Goal: Find specific page/section: Find specific page/section

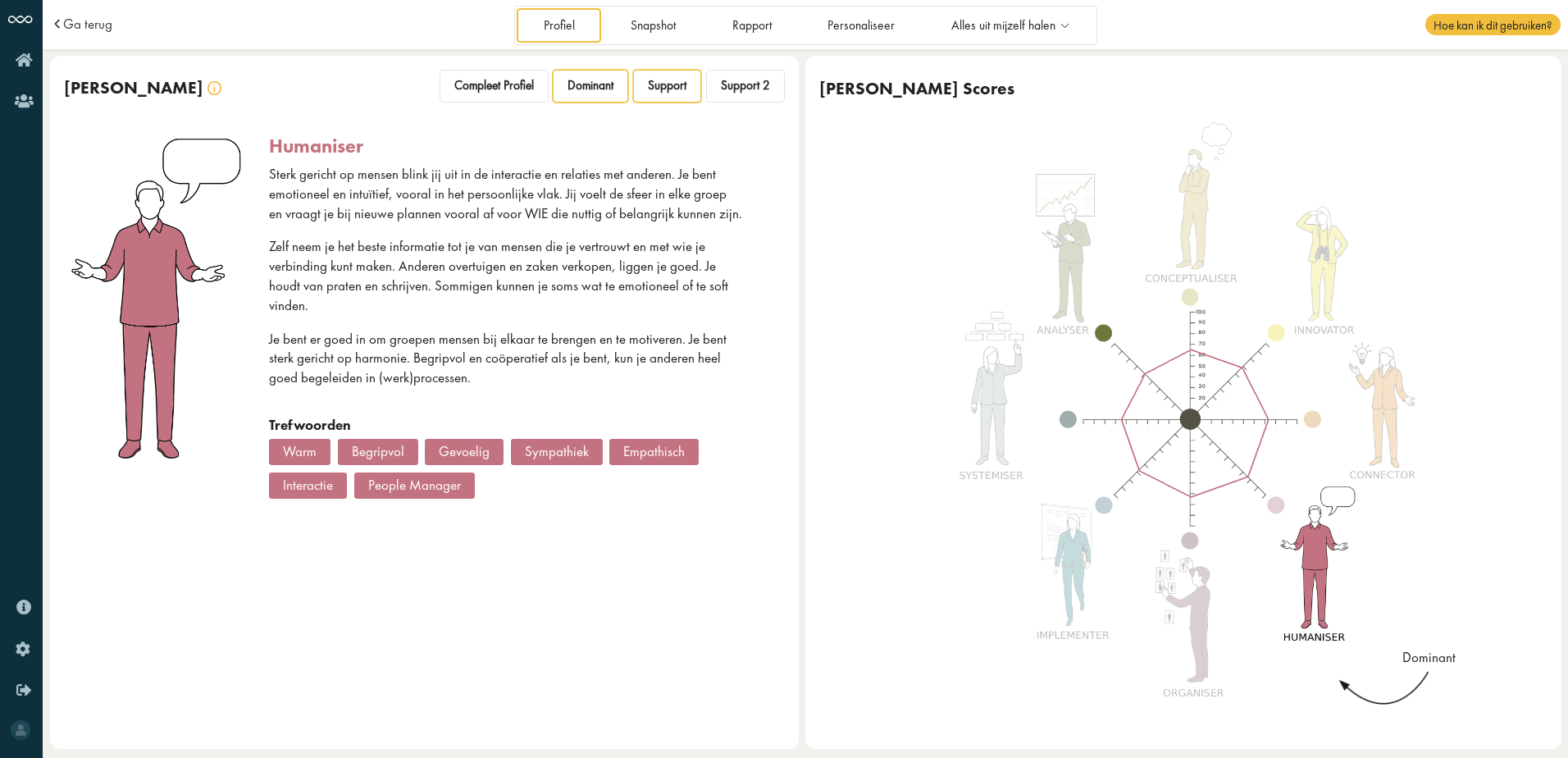
click at [677, 84] on span "Support" at bounding box center [667, 85] width 38 height 16
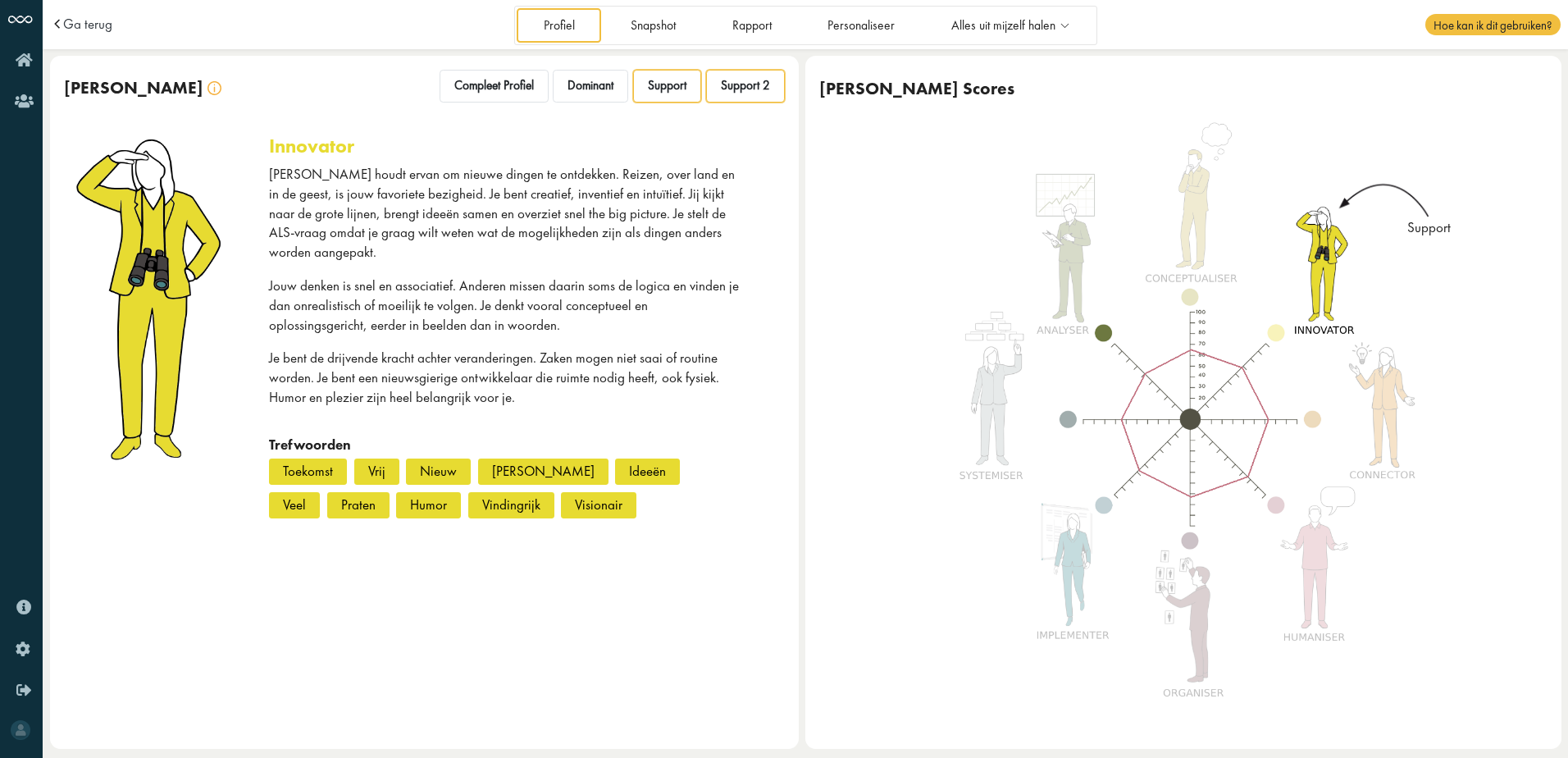
click at [729, 88] on span "Support 2" at bounding box center [746, 85] width 49 height 16
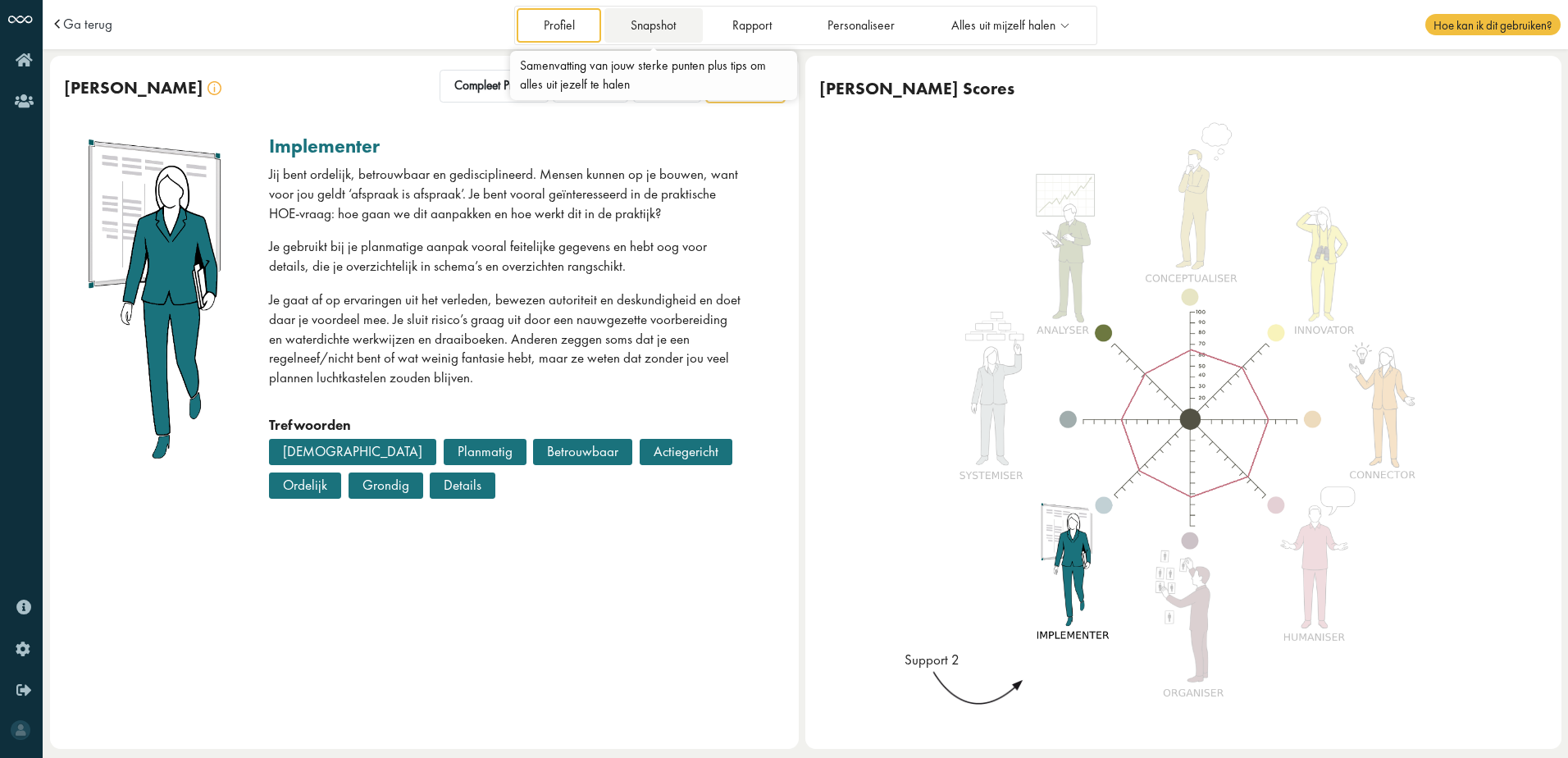
click at [647, 20] on link "Snapshot" at bounding box center [653, 25] width 99 height 33
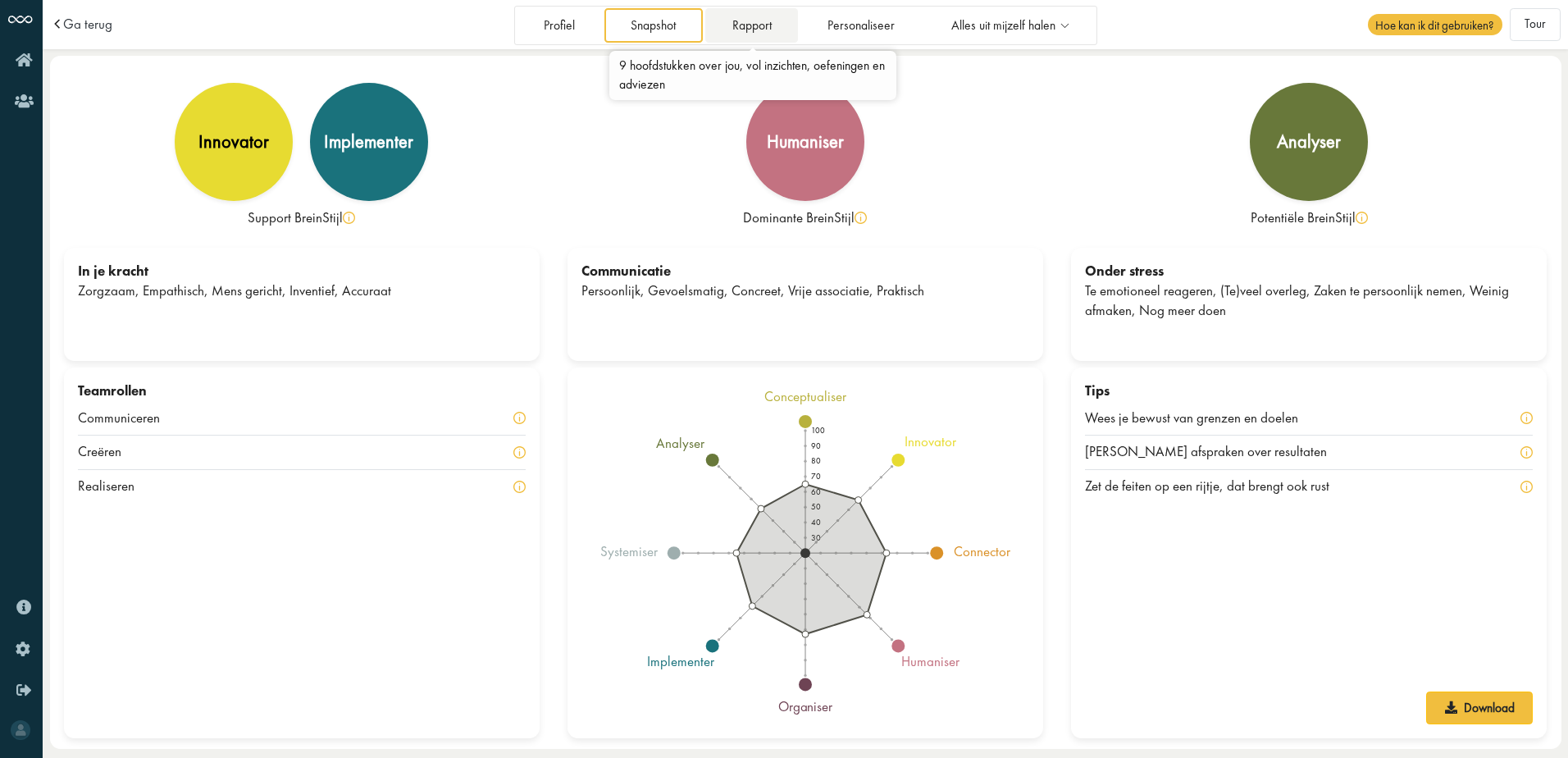
click at [769, 22] on link "Rapport" at bounding box center [751, 25] width 93 height 33
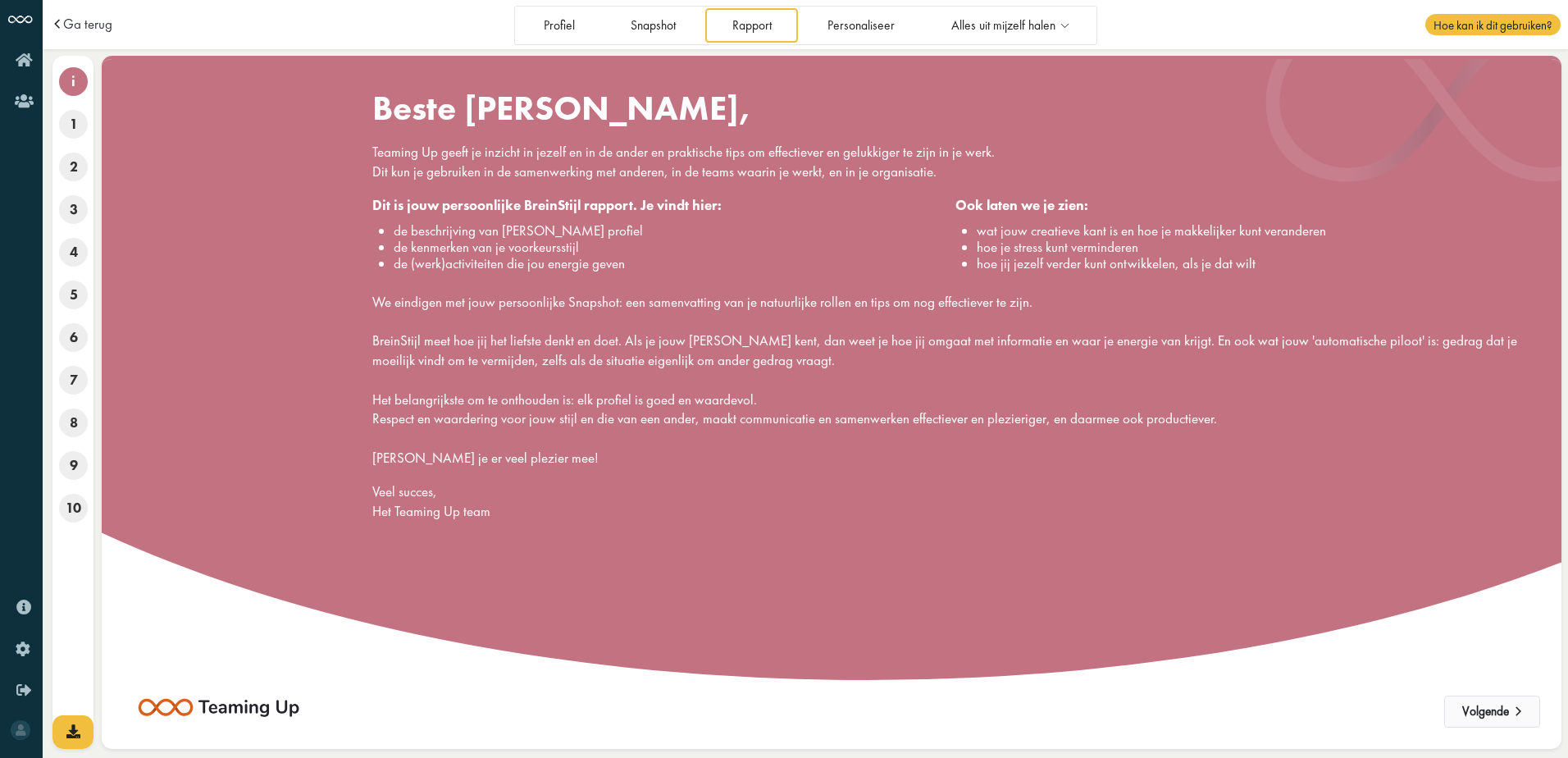
click at [1479, 715] on button "Volgende" at bounding box center [1492, 711] width 96 height 33
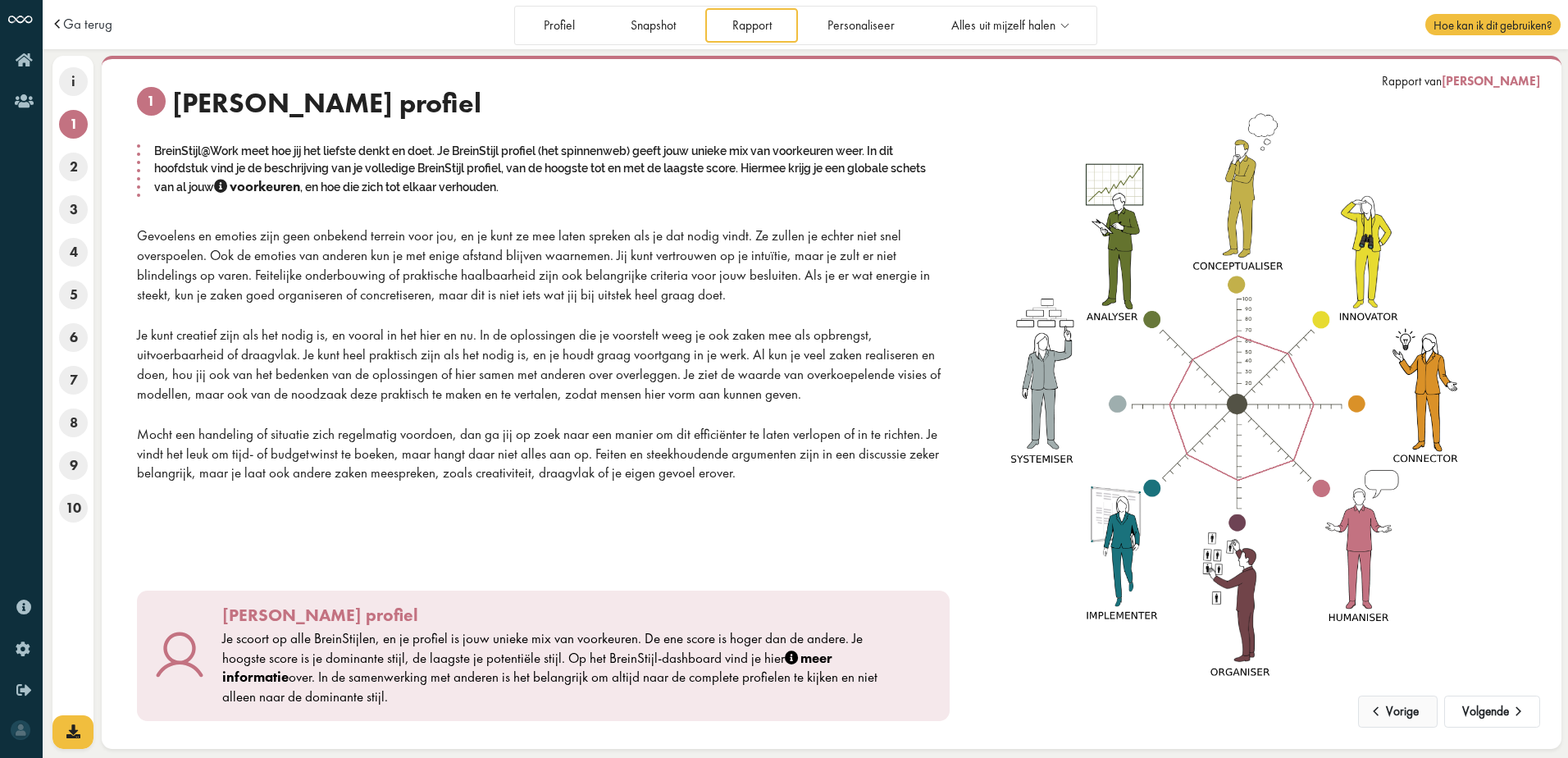
click at [1479, 715] on button "Volgende" at bounding box center [1492, 711] width 96 height 33
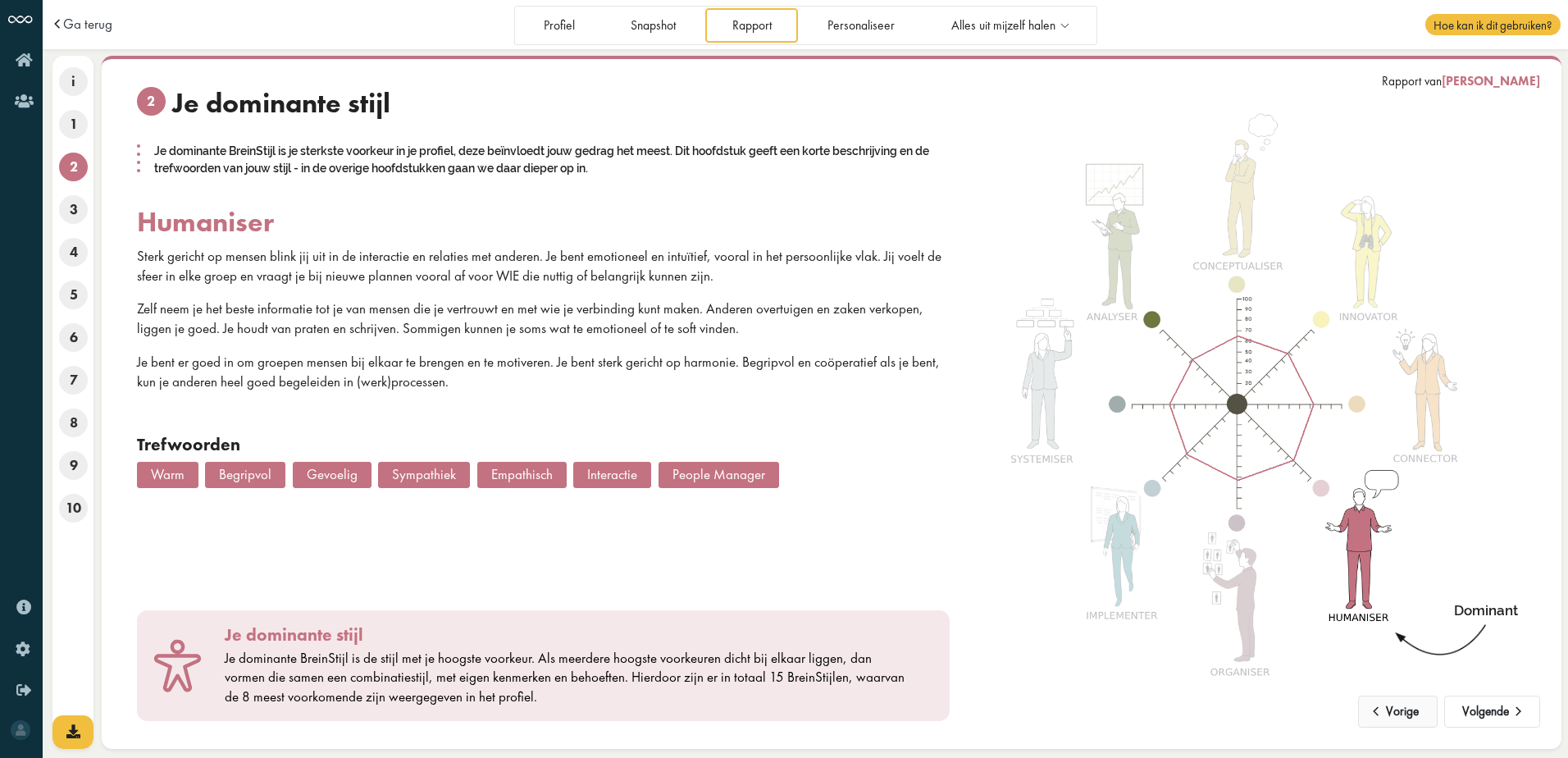
click at [1479, 715] on button "Volgende" at bounding box center [1492, 711] width 96 height 33
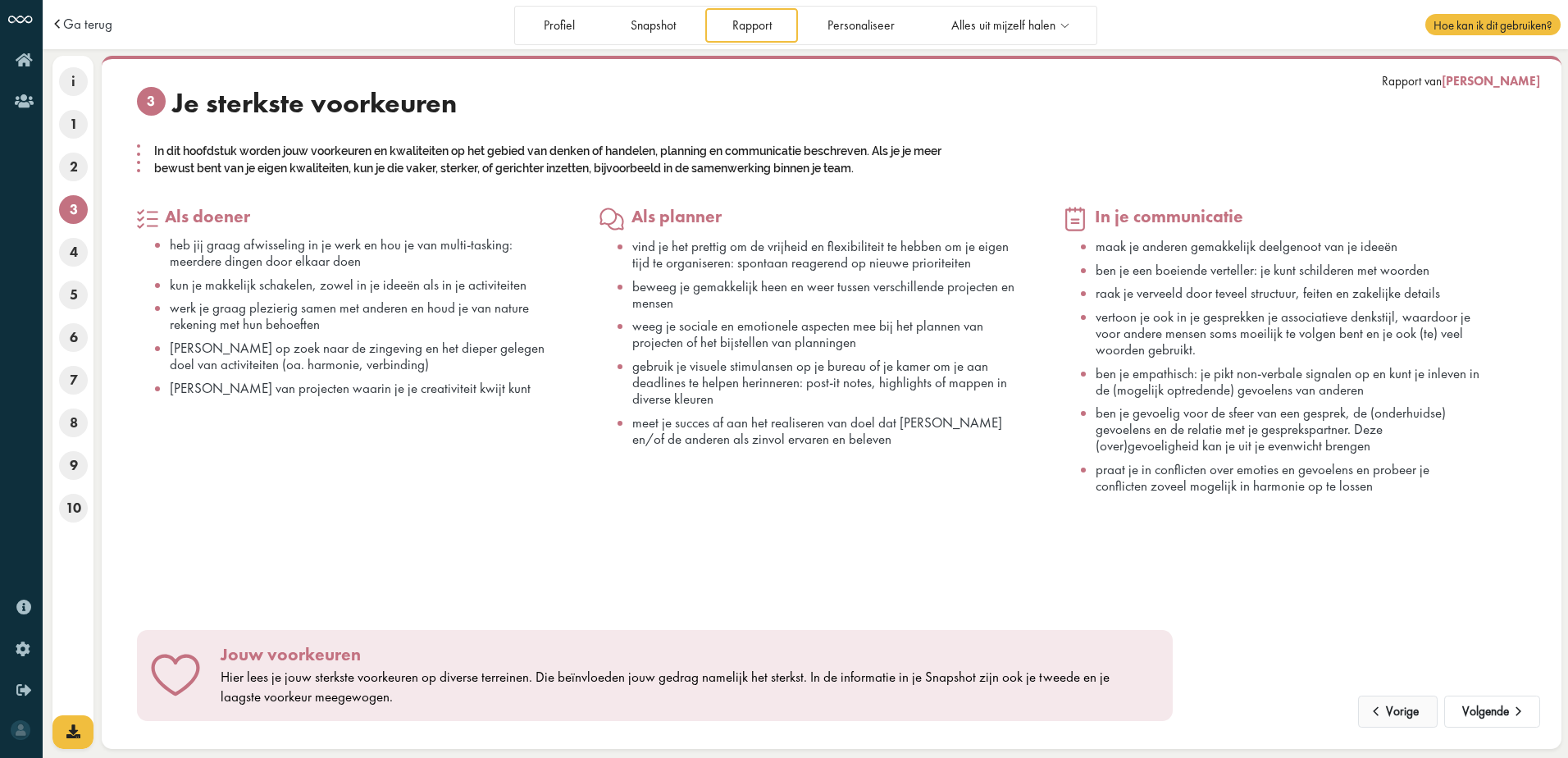
click at [1479, 715] on button "Volgende" at bounding box center [1492, 711] width 96 height 33
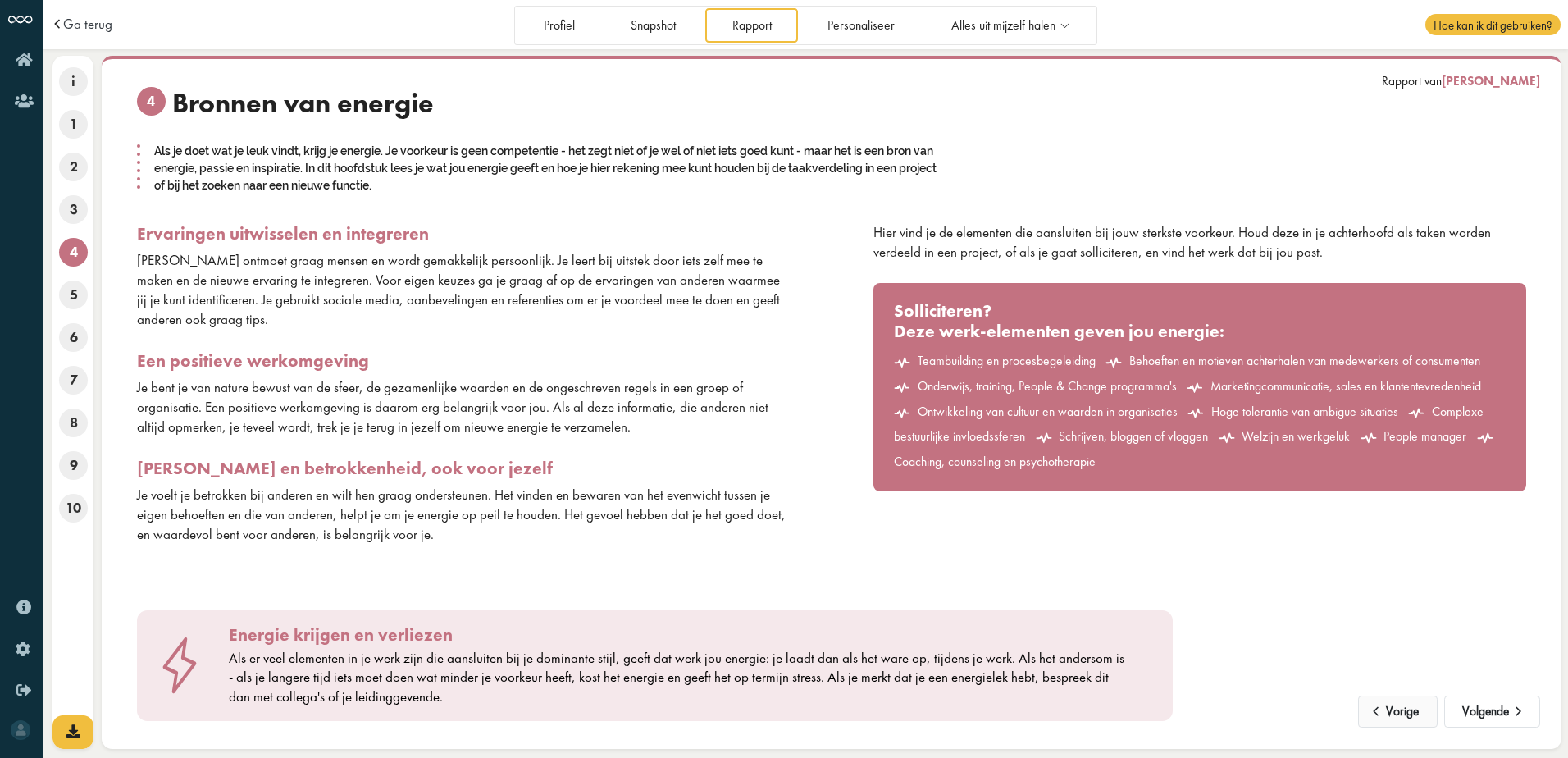
click at [1479, 715] on button "Volgende" at bounding box center [1492, 711] width 96 height 33
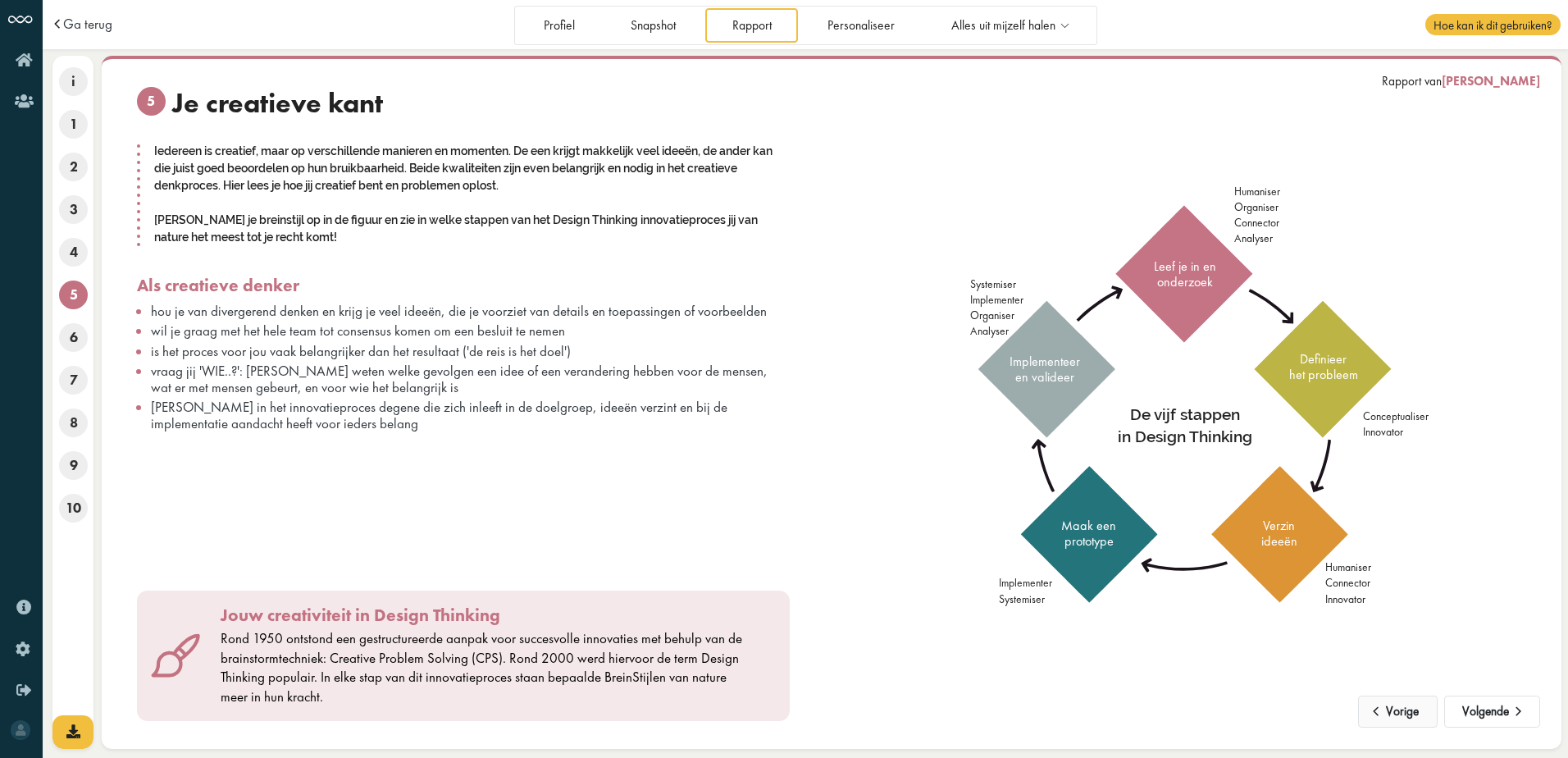
click at [1388, 709] on button "Vorige" at bounding box center [1397, 711] width 79 height 33
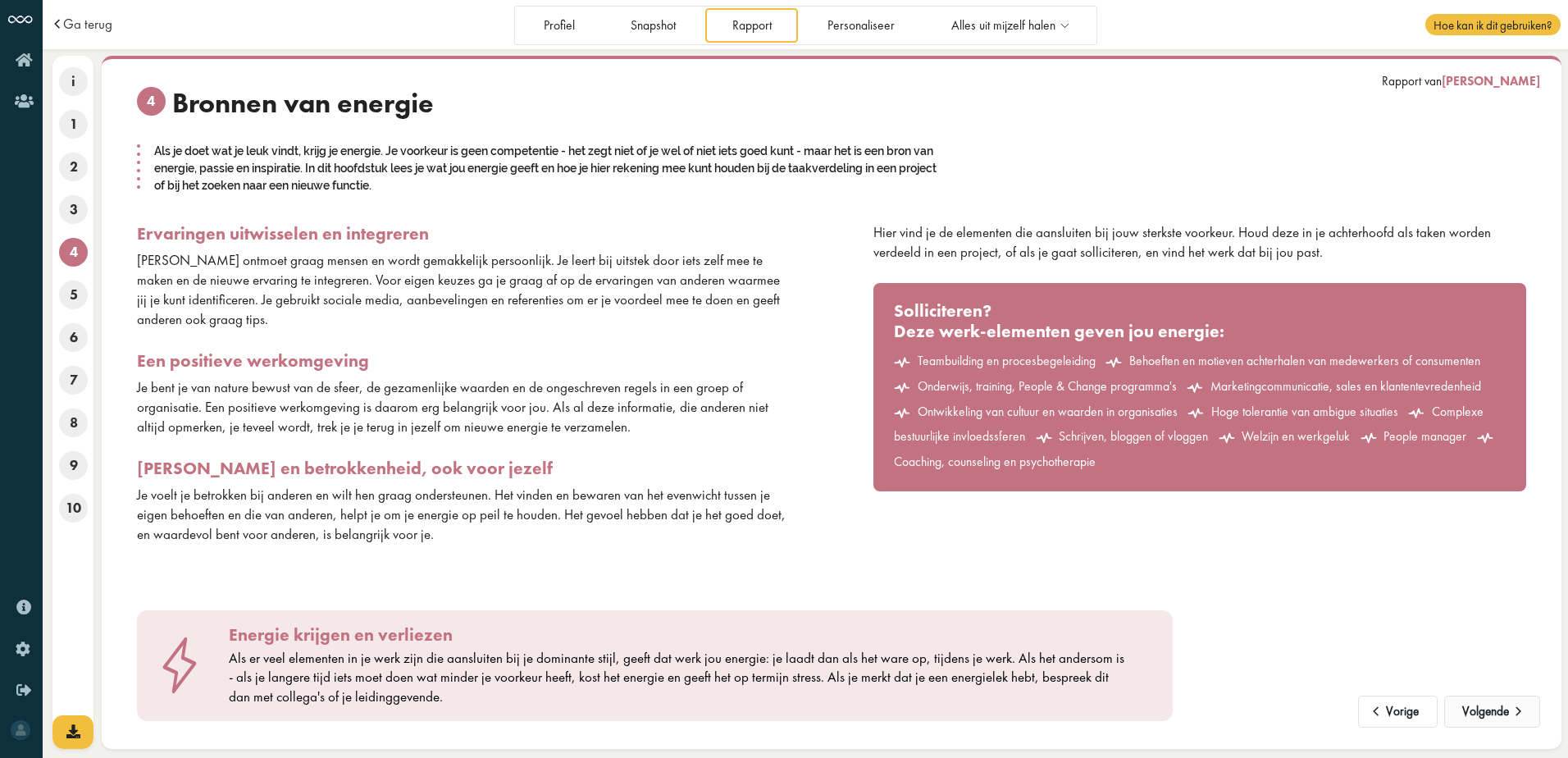
click at [1482, 718] on button "Volgende" at bounding box center [1492, 711] width 96 height 33
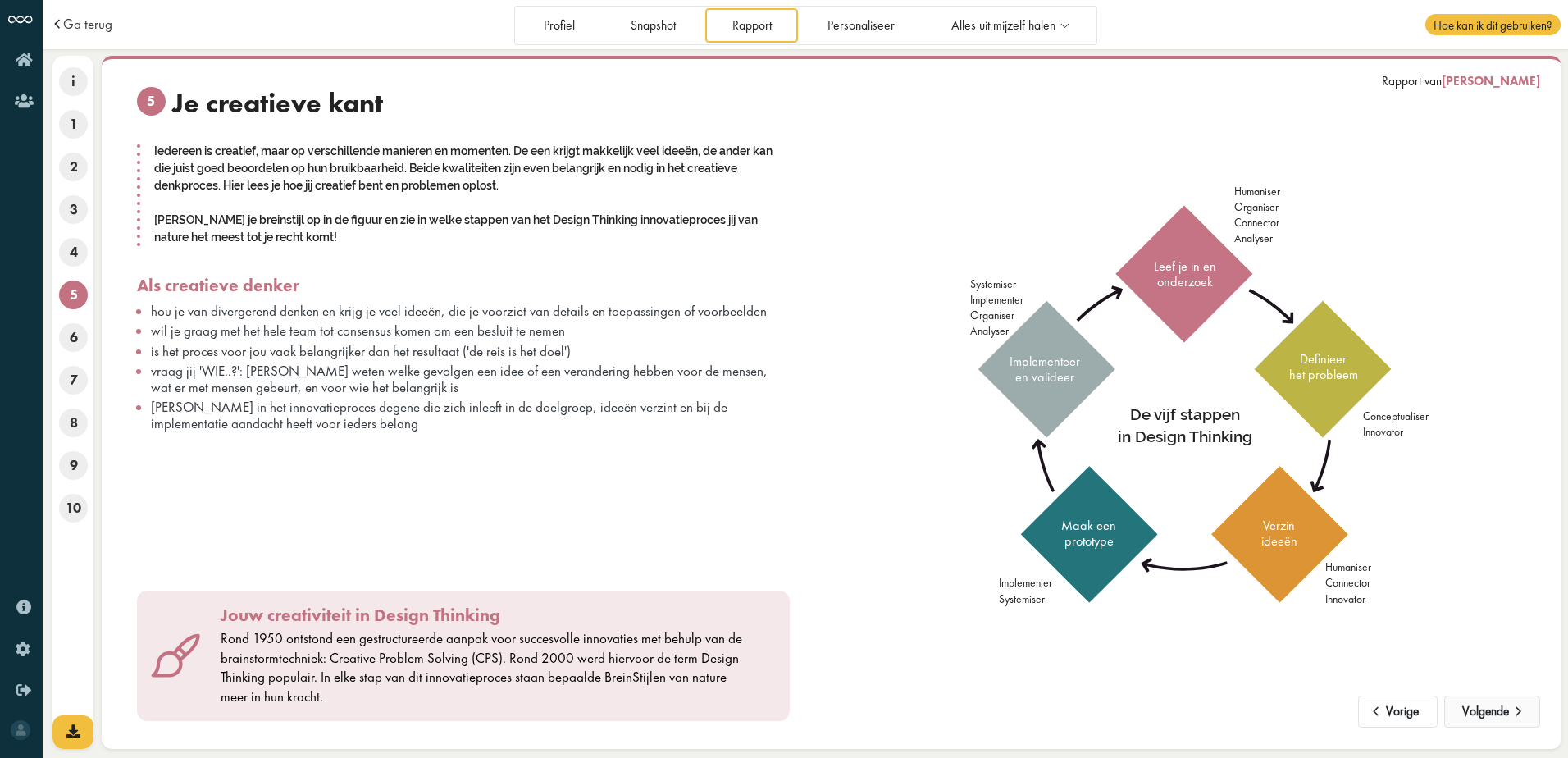
click at [1482, 718] on button "Volgende" at bounding box center [1492, 711] width 96 height 33
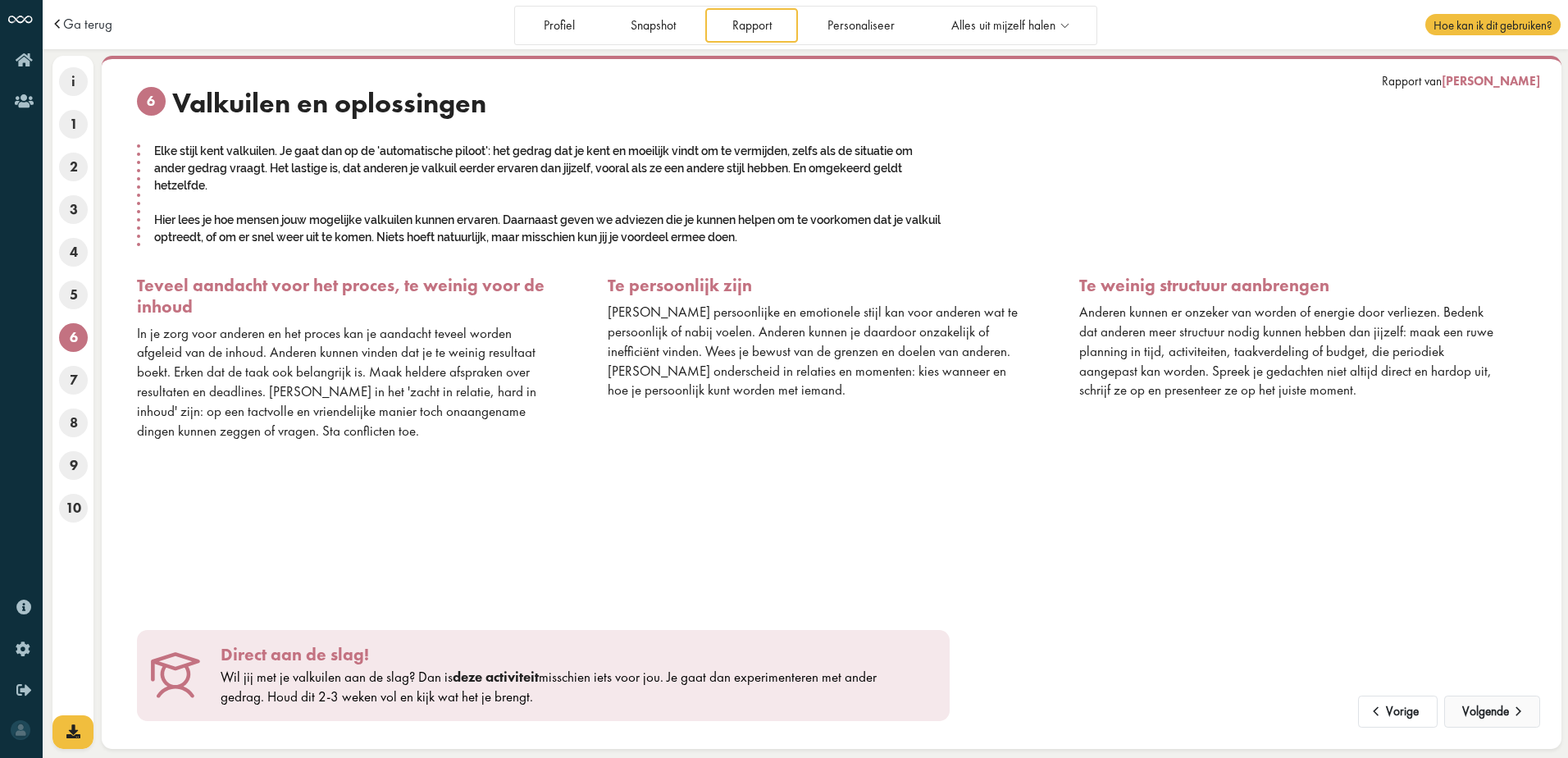
click at [1482, 718] on button "Volgende" at bounding box center [1492, 711] width 96 height 33
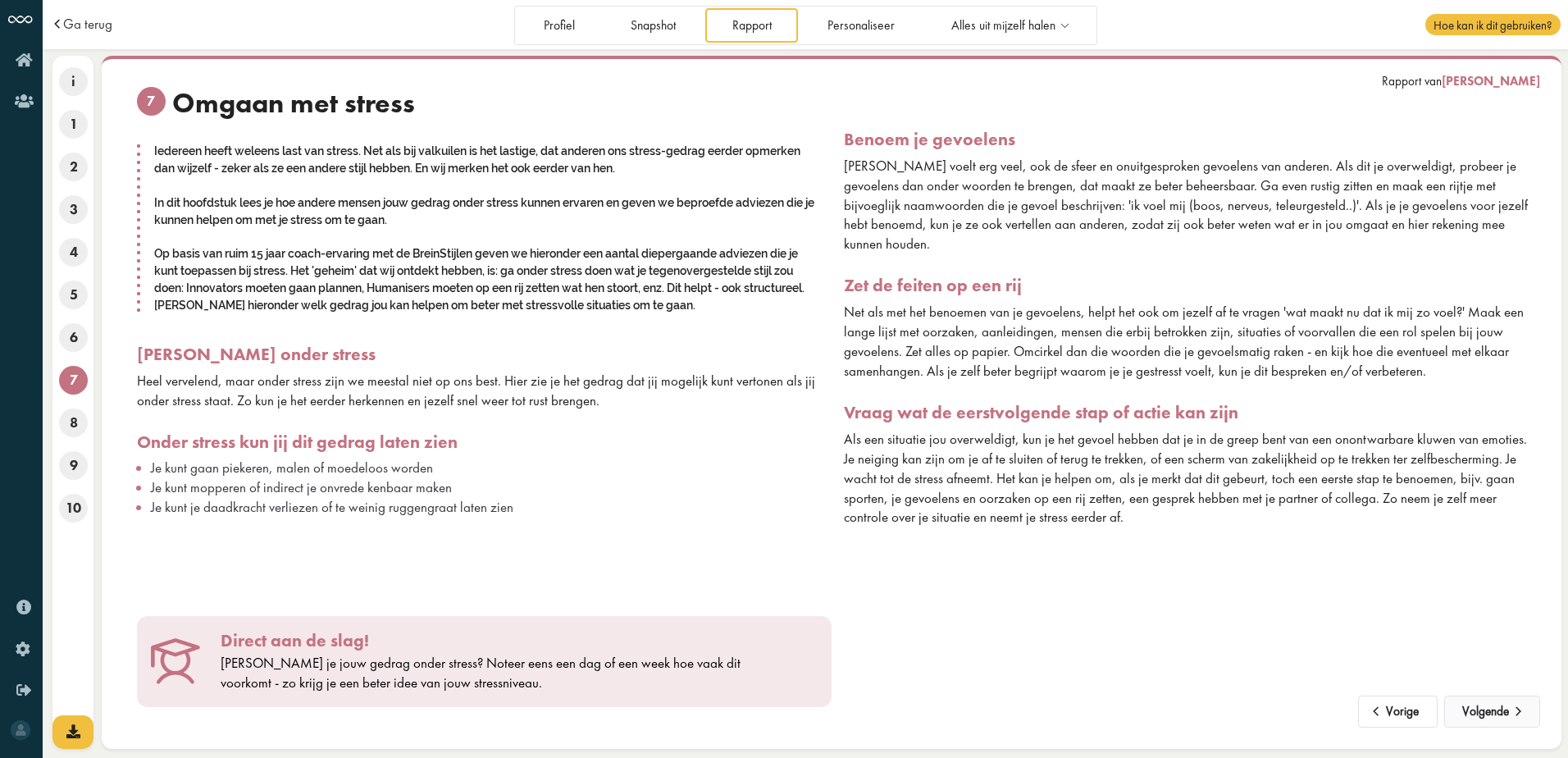
click at [1482, 718] on button "Volgende" at bounding box center [1492, 711] width 96 height 33
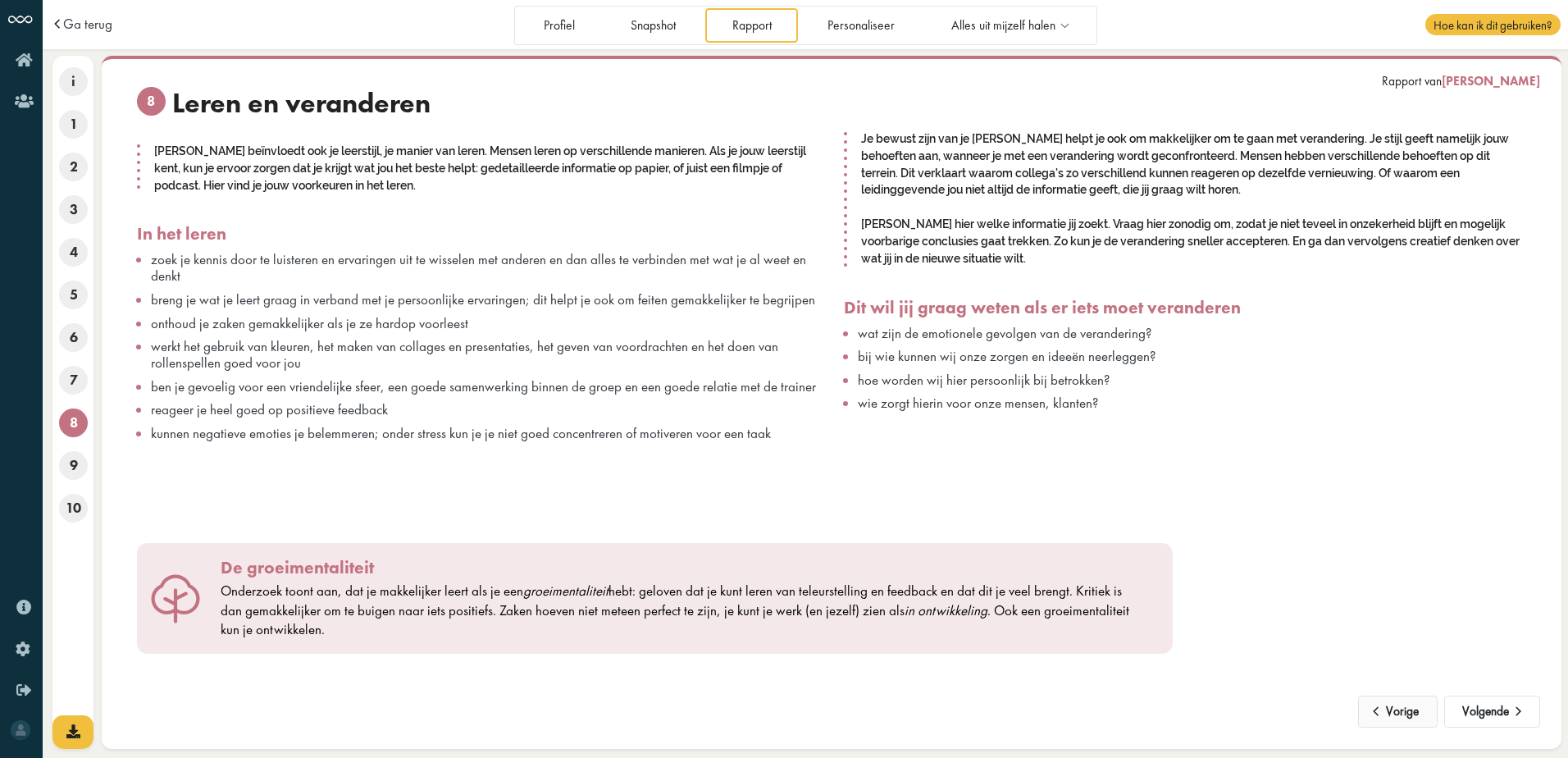
click at [1432, 714] on button "Vorige" at bounding box center [1397, 711] width 79 height 33
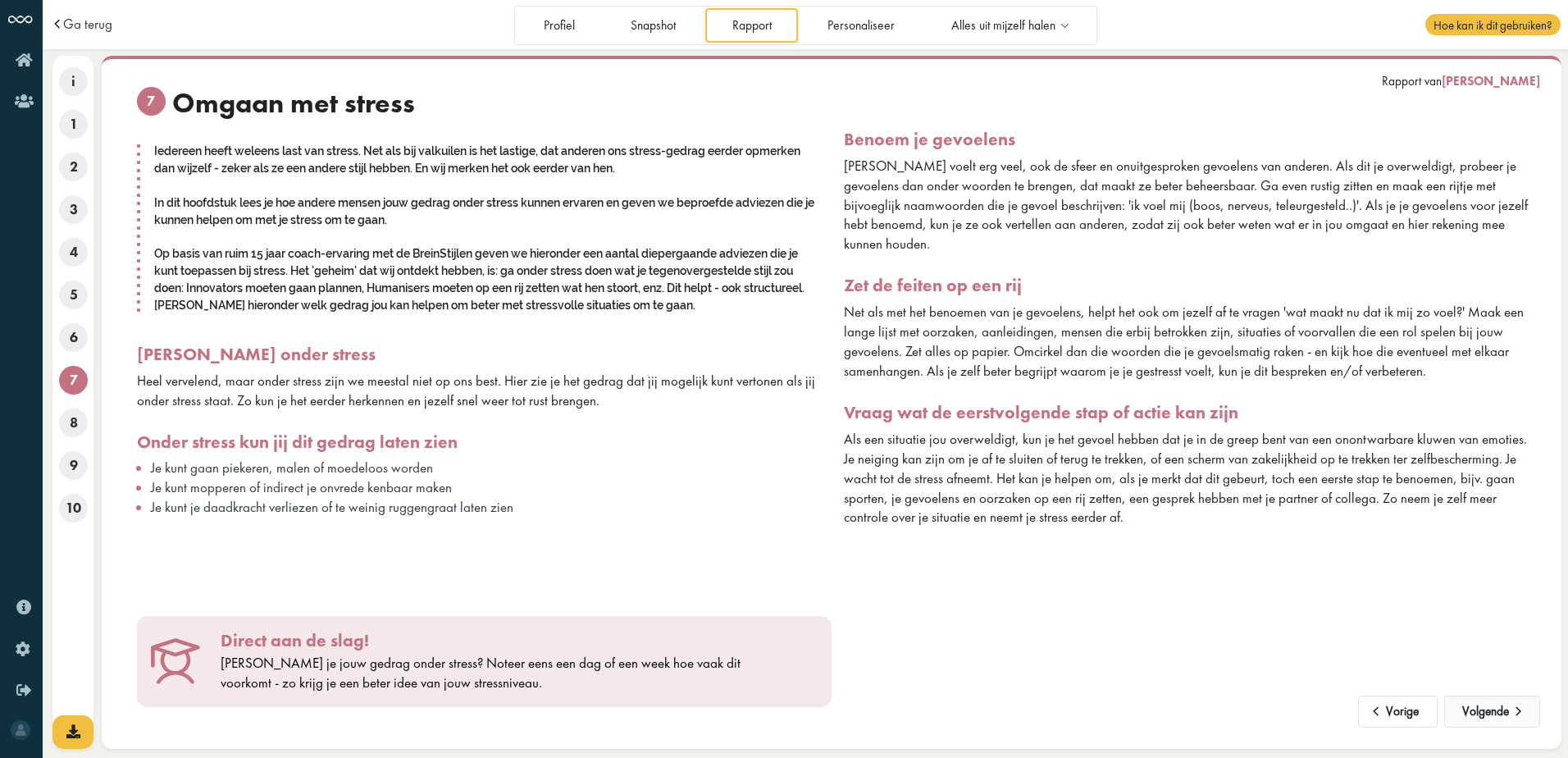
click at [1476, 715] on button "Volgende" at bounding box center [1492, 711] width 96 height 33
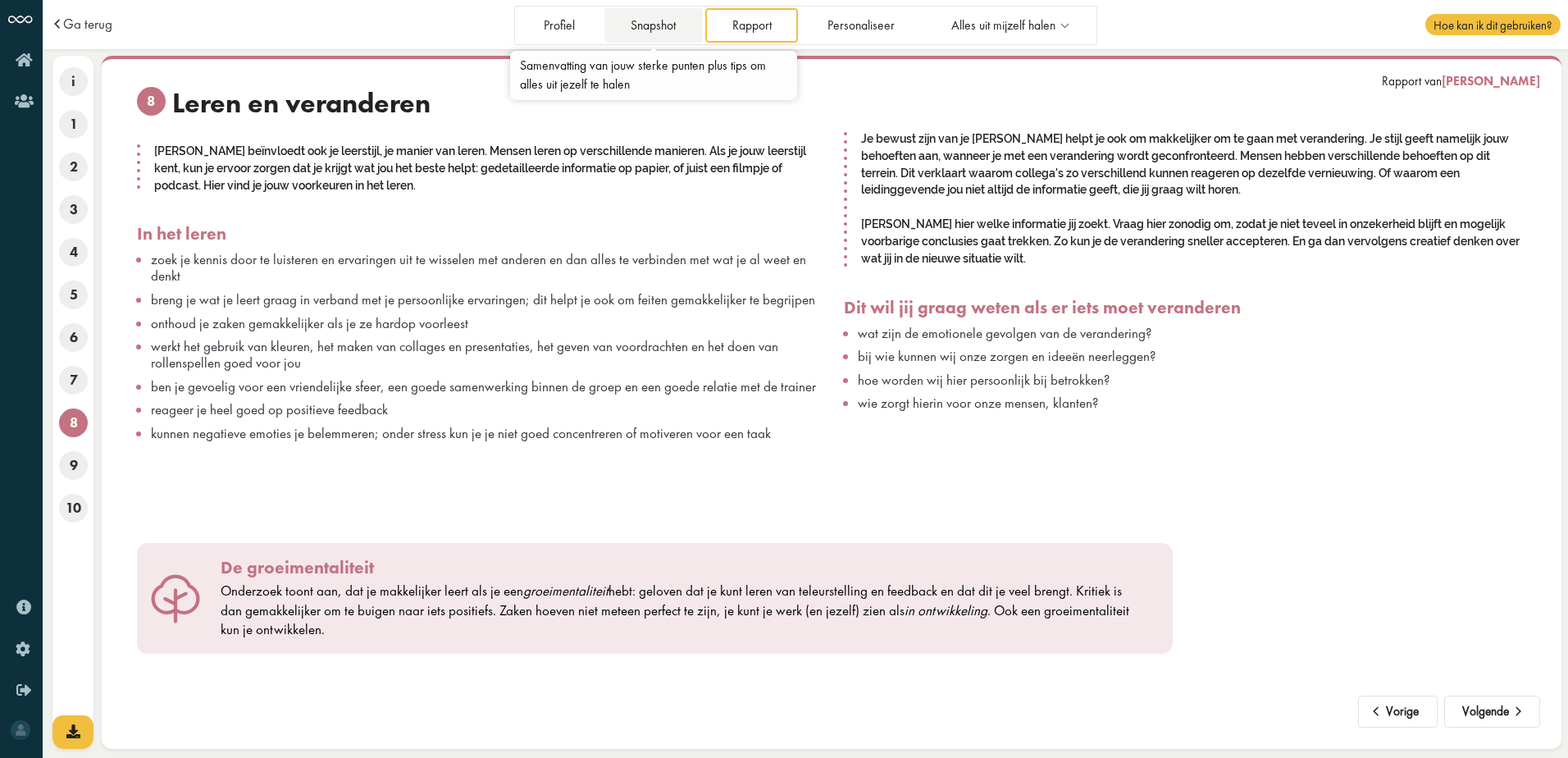
click at [667, 22] on link "Snapshot" at bounding box center [653, 25] width 99 height 33
